Goal: Check status: Check status

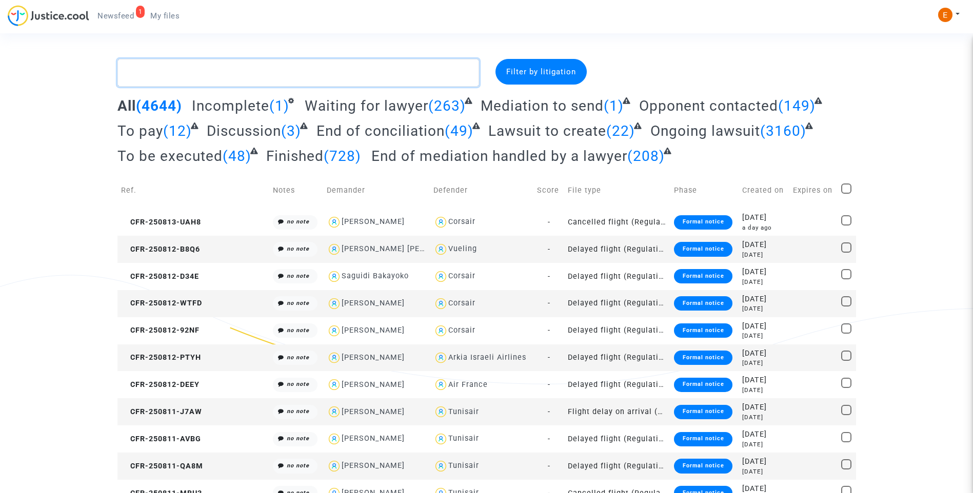
paste textarea "Hersi"
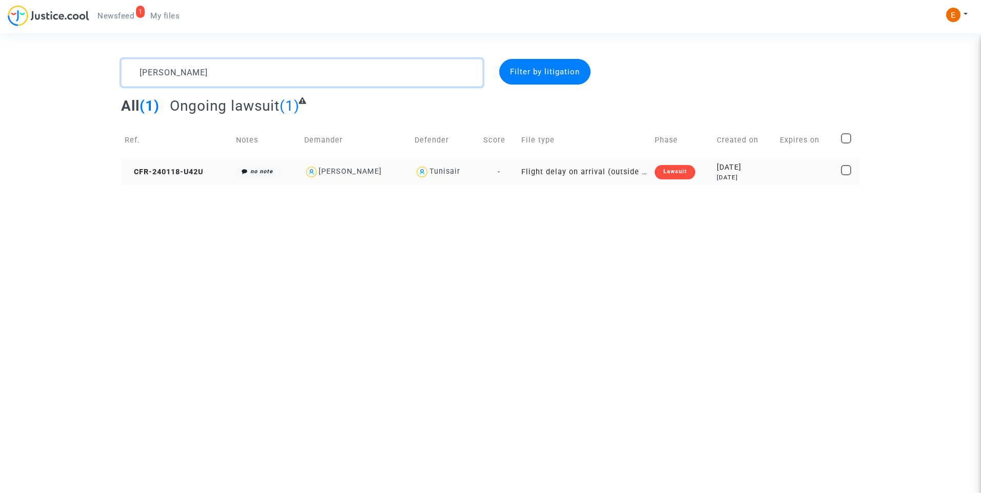
type textarea "Hersi"
click at [678, 175] on div "Lawsuit" at bounding box center [674, 172] width 40 height 14
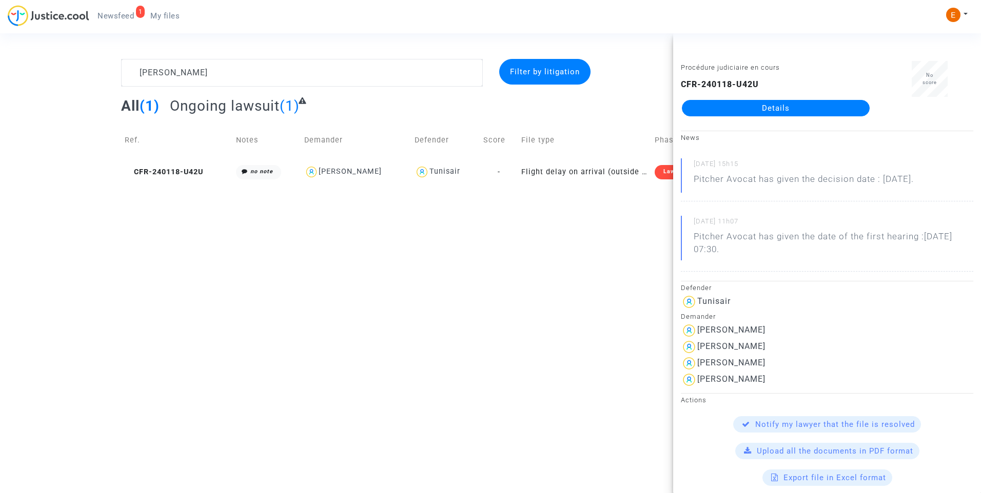
click at [763, 112] on link "Details" at bounding box center [776, 108] width 188 height 16
click at [790, 106] on div "Procédure judiciaire en cours CFR-240118-U42U Details No score News 02/06/2025 …" at bounding box center [827, 263] width 308 height 460
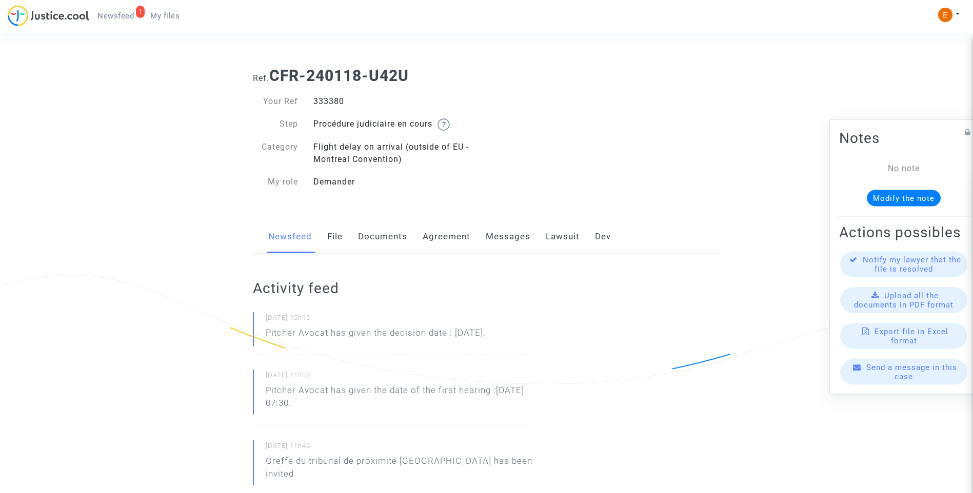
click at [554, 238] on link "Lawsuit" at bounding box center [563, 237] width 34 height 34
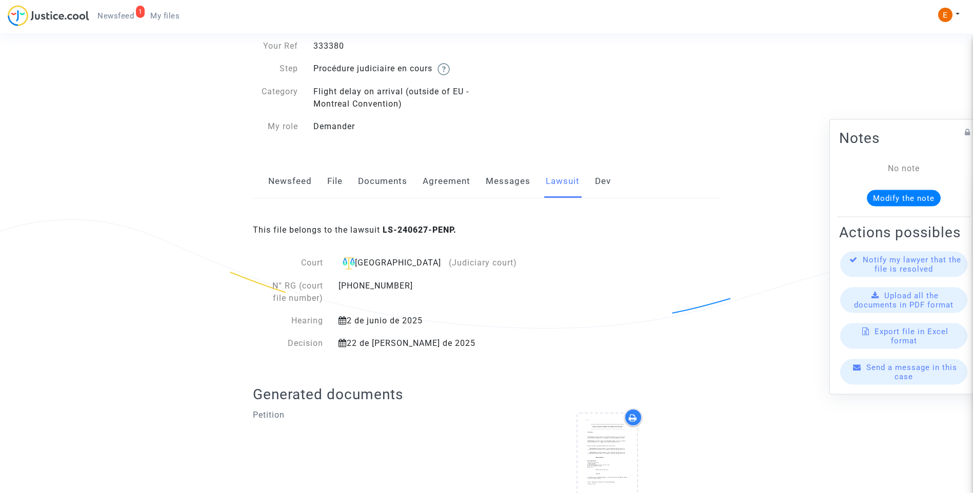
scroll to position [101, 0]
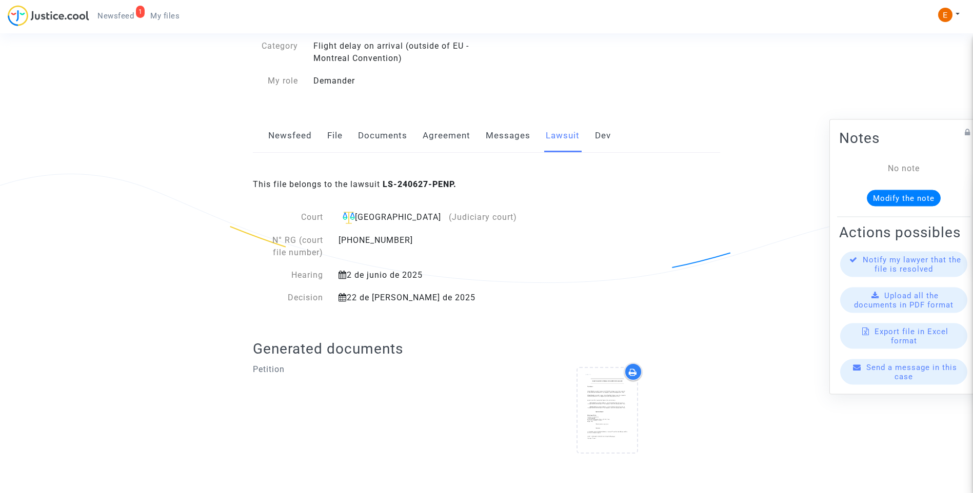
click at [117, 11] on span "Newsfeed" at bounding box center [115, 15] width 36 height 9
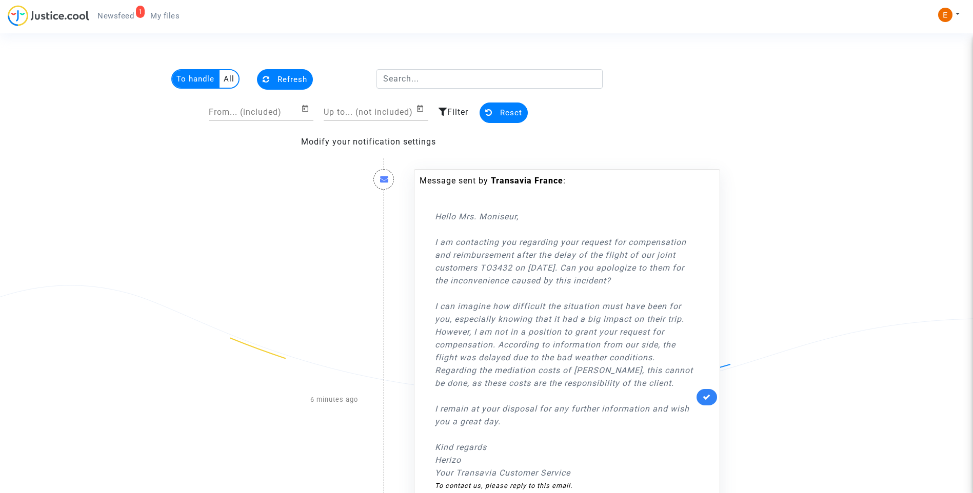
click at [711, 400] on link at bounding box center [706, 397] width 21 height 16
